Goal: Information Seeking & Learning: Learn about a topic

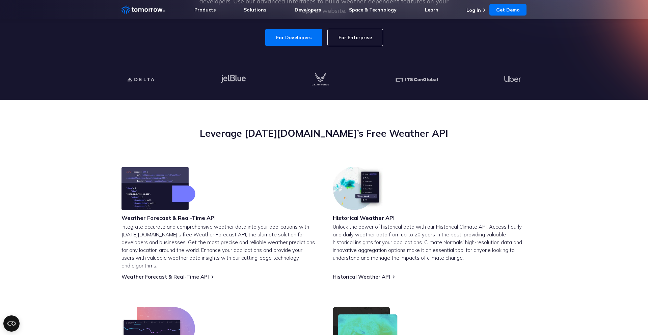
scroll to position [290, 0]
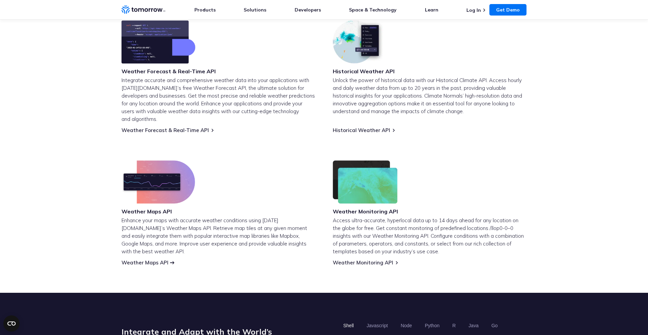
click at [159, 259] on link "Weather Maps API" at bounding box center [144, 262] width 47 height 6
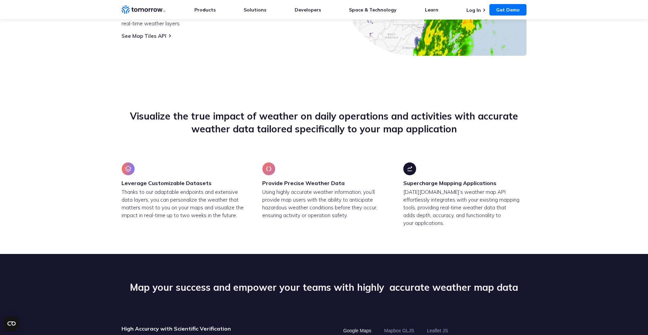
scroll to position [344, 0]
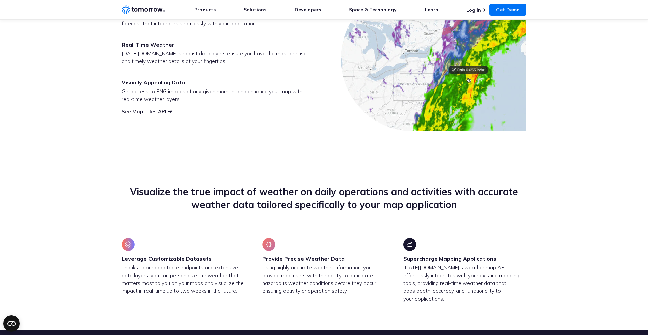
click at [149, 114] on link "See Map Tiles API" at bounding box center [143, 111] width 45 height 6
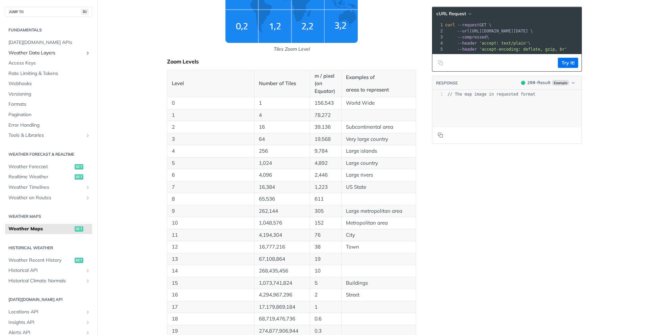
click at [45, 52] on span "Weather Data Layers" at bounding box center [45, 53] width 75 height 7
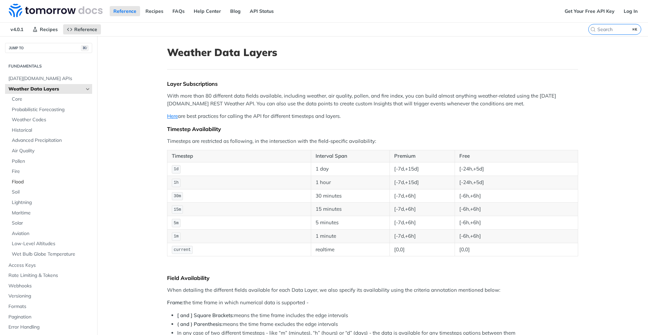
click at [24, 183] on span "Flood" at bounding box center [51, 181] width 79 height 7
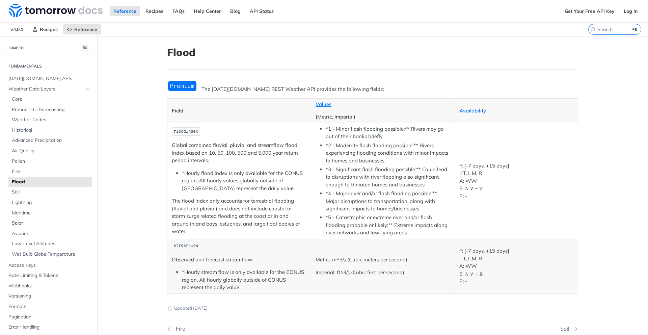
scroll to position [27, 0]
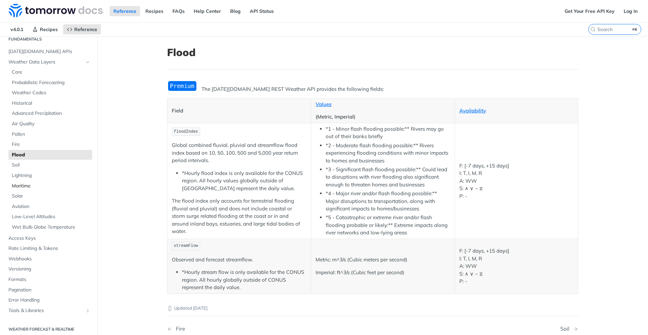
click at [33, 186] on span "Maritime" at bounding box center [51, 186] width 79 height 7
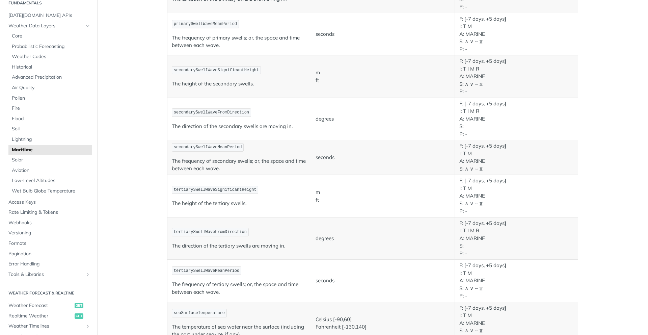
scroll to position [443, 0]
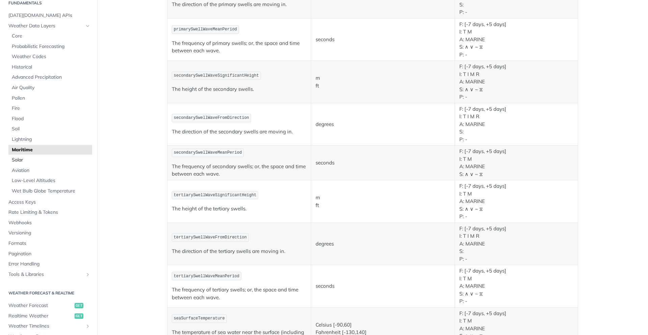
click at [48, 159] on span "Solar" at bounding box center [51, 160] width 79 height 7
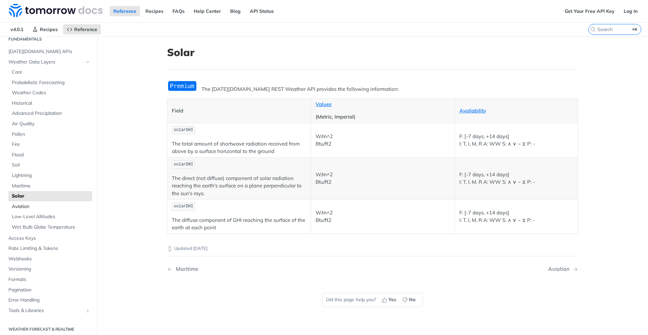
click at [46, 208] on span "Aviation" at bounding box center [51, 206] width 79 height 7
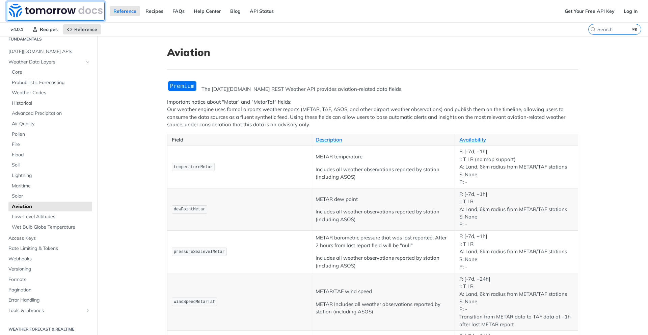
click at [50, 7] on img at bounding box center [56, 10] width 94 height 13
